Goal: Share content: Share content

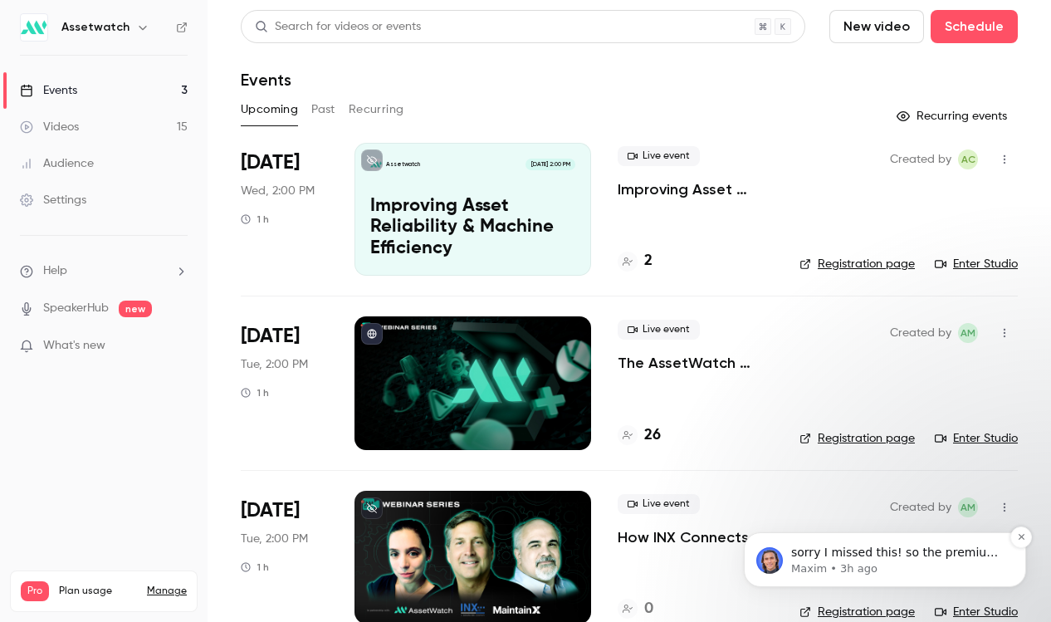
click at [805, 567] on p "Maxim • 3h ago" at bounding box center [898, 568] width 214 height 15
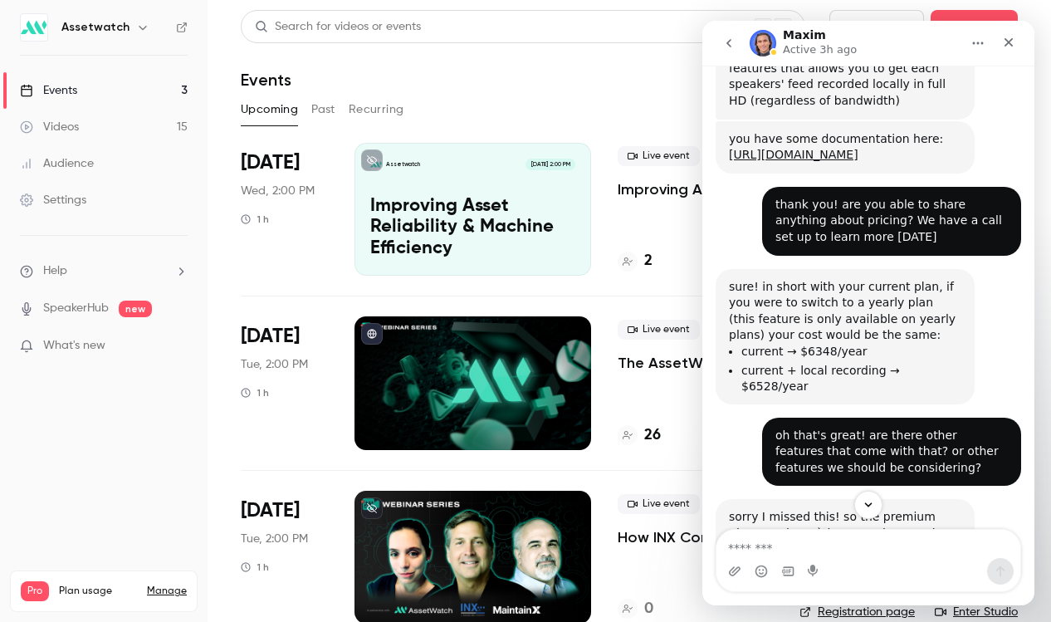
scroll to position [496, 0]
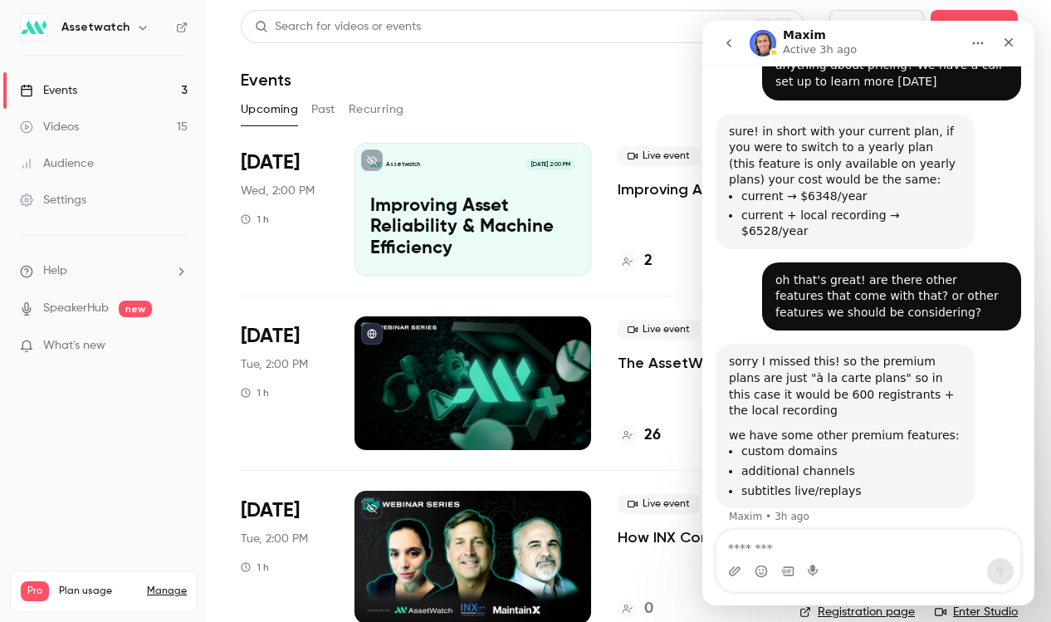
click at [772, 549] on textarea "Message…" at bounding box center [868, 543] width 304 height 28
click at [1009, 40] on icon "Close" at bounding box center [1008, 42] width 13 height 13
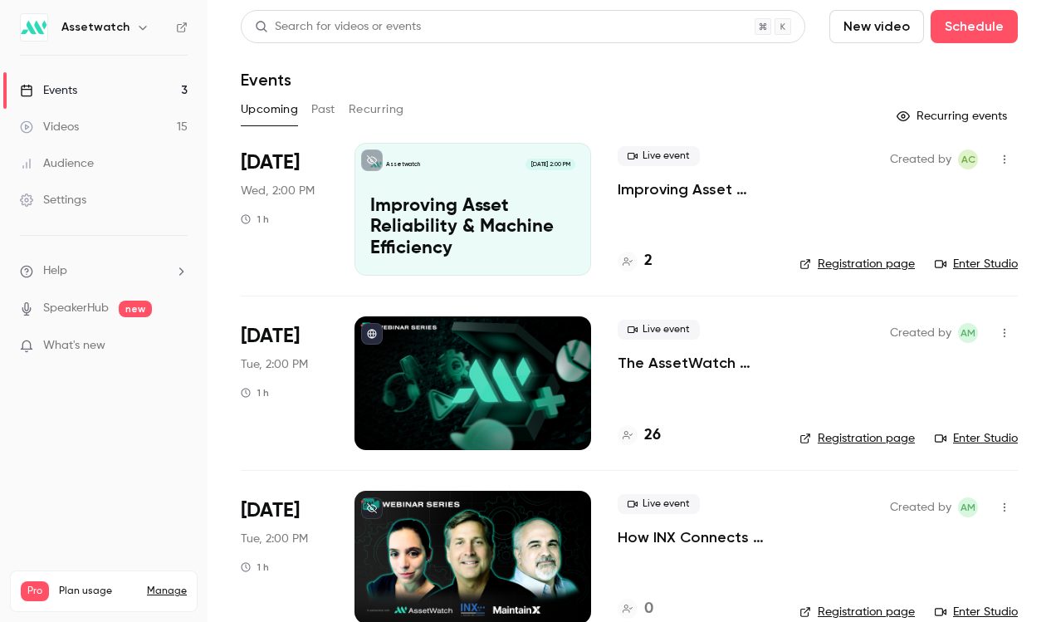
click at [330, 110] on button "Past" at bounding box center [323, 109] width 24 height 27
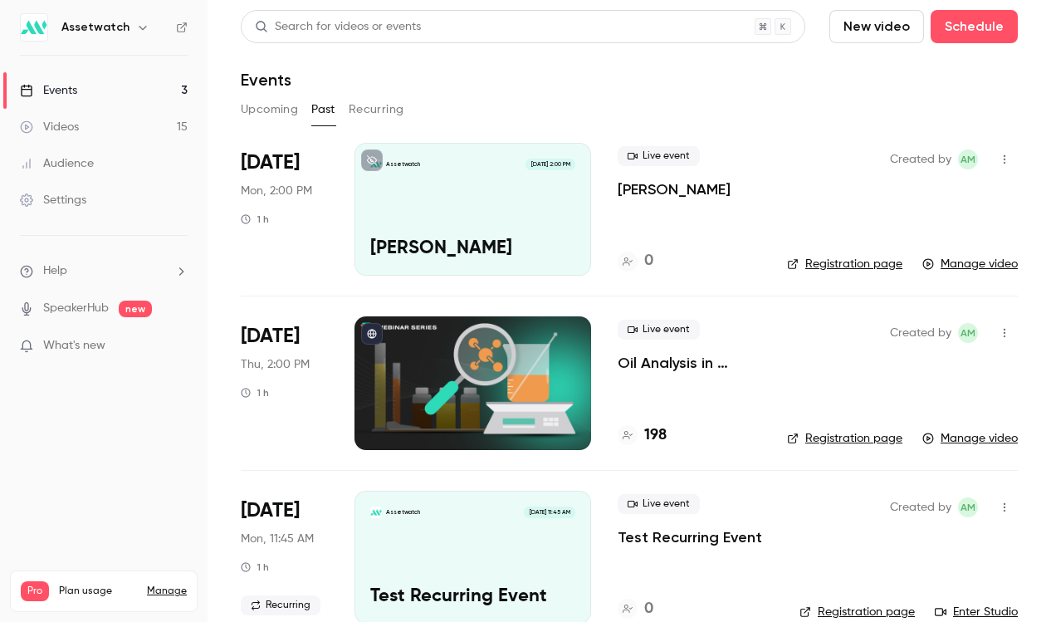
click at [124, 129] on link "Videos 15" at bounding box center [103, 127] width 207 height 37
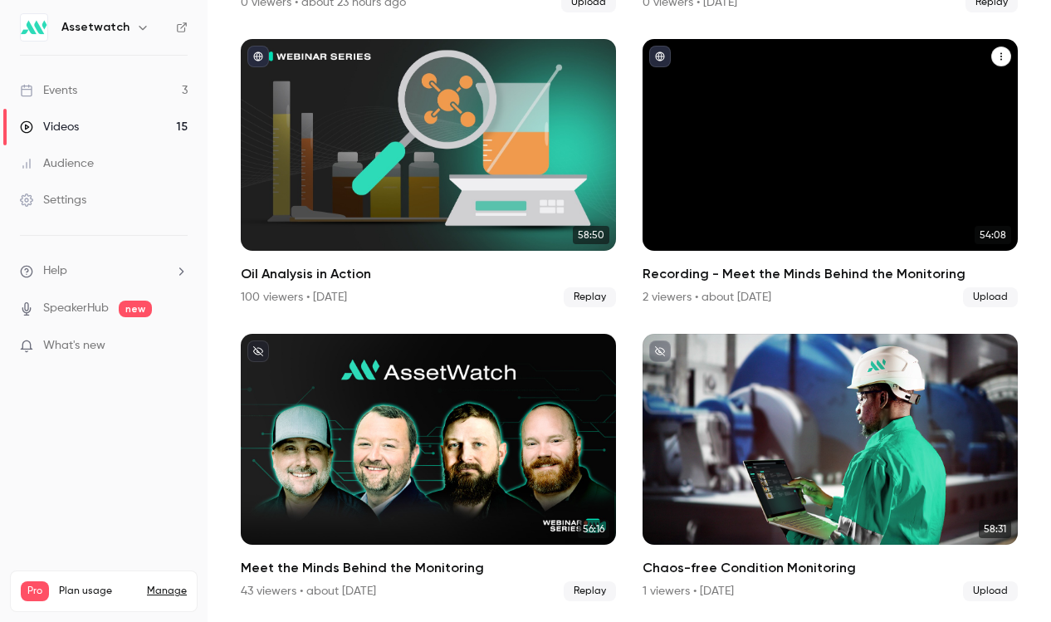
scroll to position [393, 0]
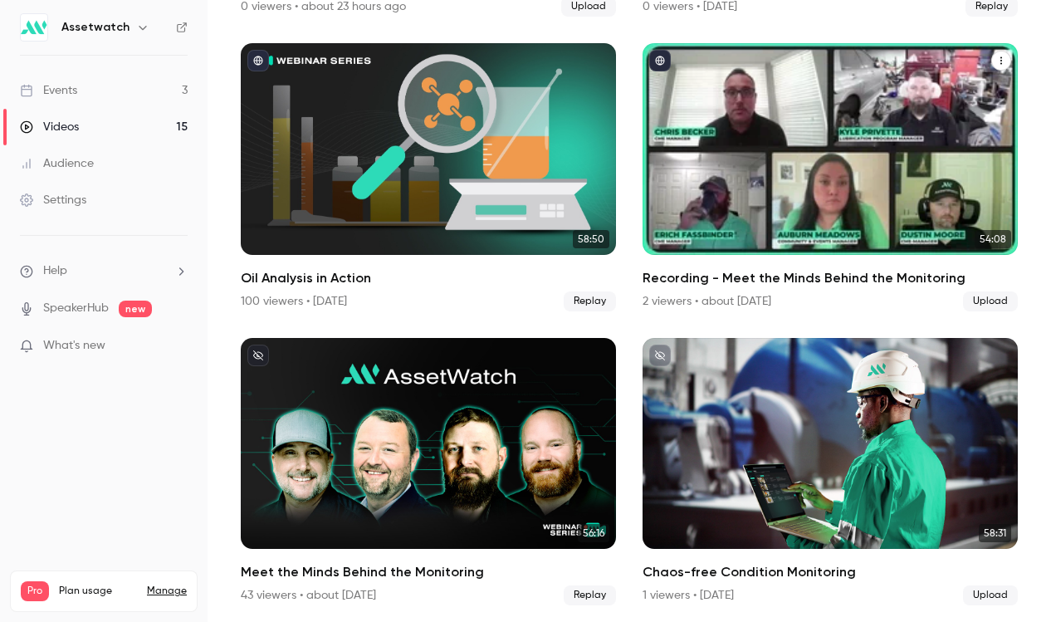
click at [993, 62] on button "Recording - Meet the Minds Behind the Monitoring" at bounding box center [1001, 61] width 20 height 20
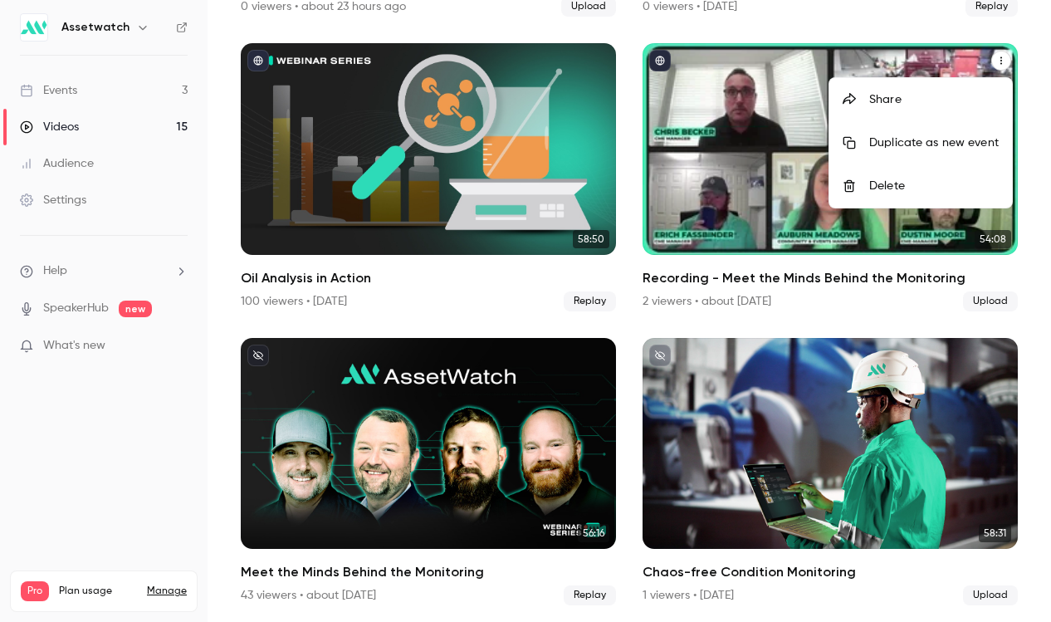
click at [950, 113] on li "Share" at bounding box center [920, 99] width 183 height 43
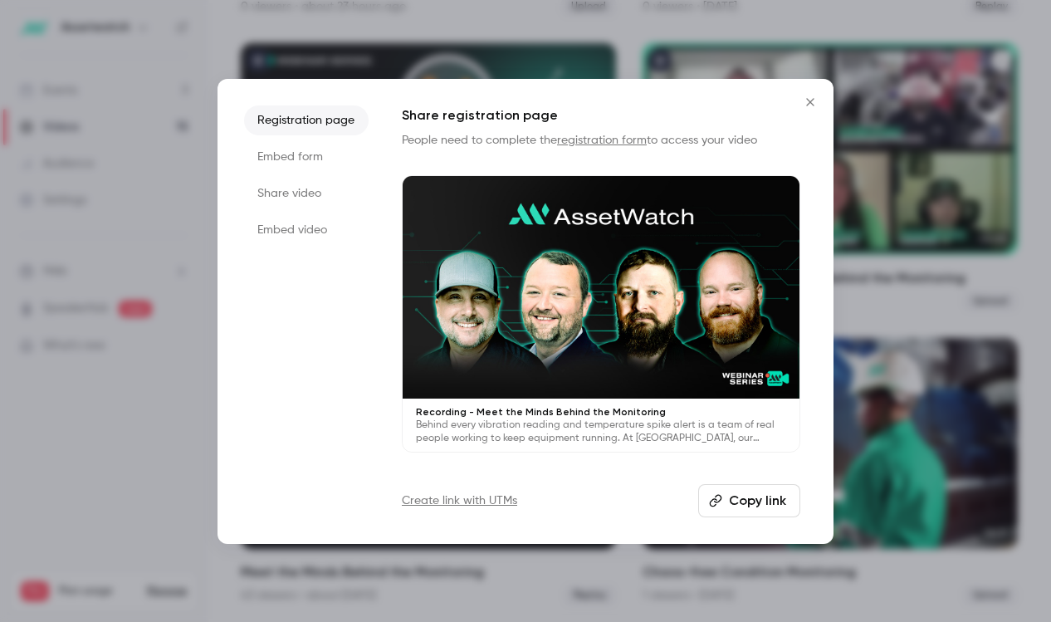
click at [320, 190] on li "Share video" at bounding box center [306, 193] width 124 height 30
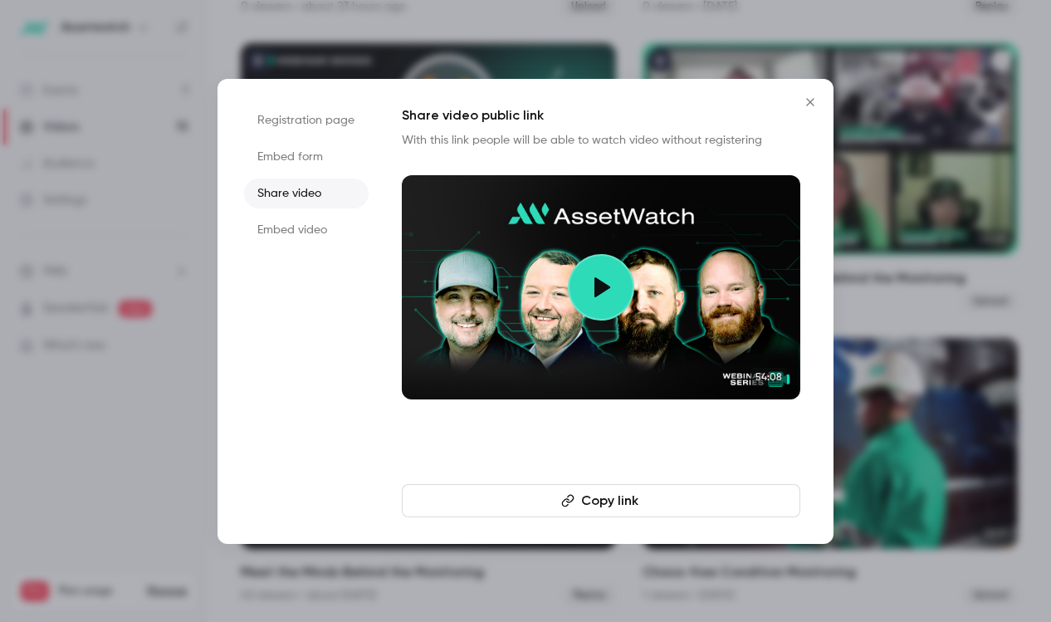
click at [607, 502] on button "Copy link" at bounding box center [601, 500] width 398 height 33
